Goal: Find specific page/section: Find specific page/section

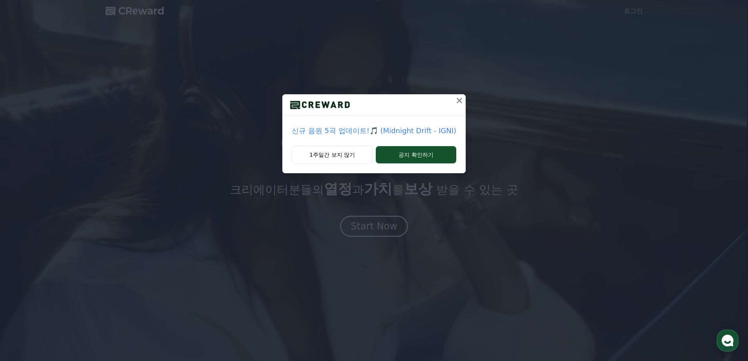
click at [458, 99] on icon at bounding box center [459, 100] width 9 height 9
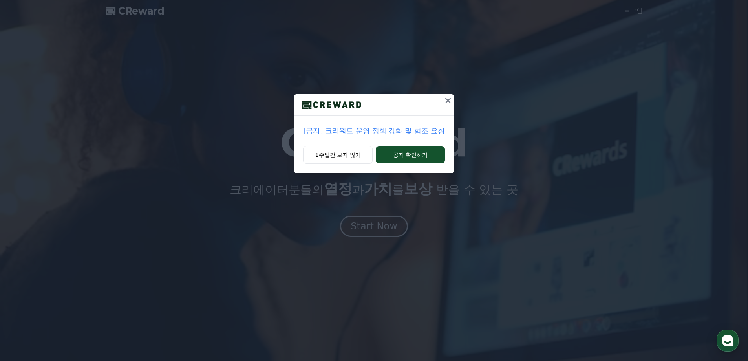
click at [445, 103] on icon at bounding box center [447, 100] width 9 height 9
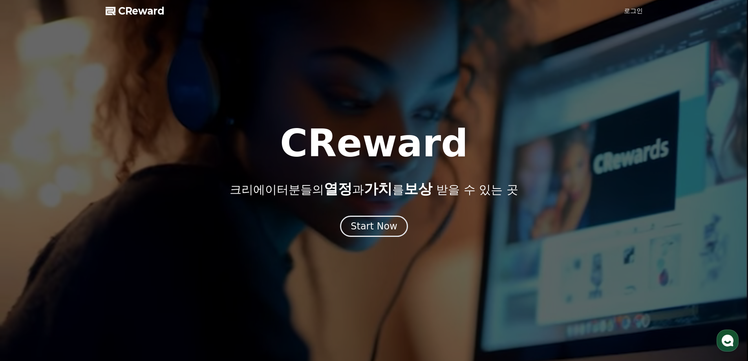
drag, startPoint x: 287, startPoint y: 226, endPoint x: 302, endPoint y: 35, distance: 191.5
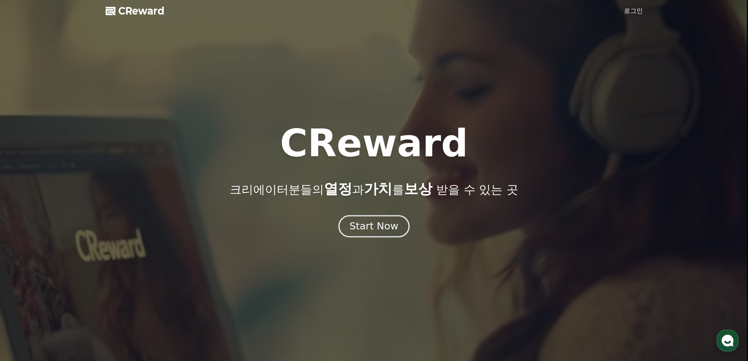
click at [355, 230] on div "Start Now" at bounding box center [374, 226] width 49 height 13
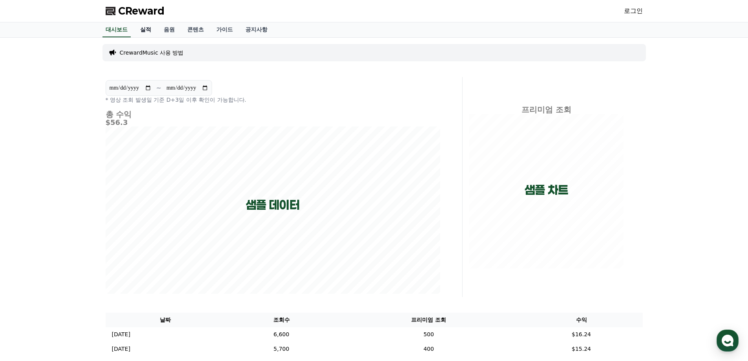
click at [141, 31] on link "실적" at bounding box center [146, 29] width 24 height 15
